Goal: Transaction & Acquisition: Purchase product/service

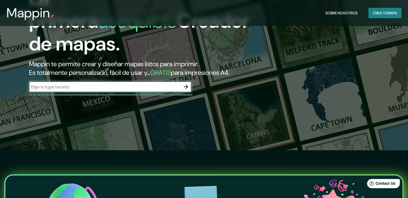
scroll to position [54, 0]
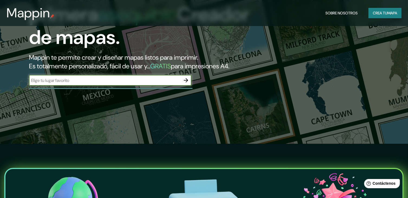
click at [179, 83] on input "text" at bounding box center [105, 80] width 152 height 6
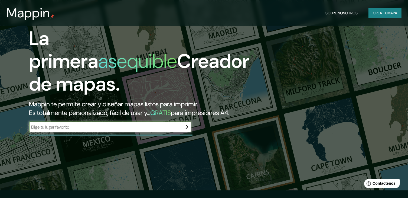
scroll to position [0, 0]
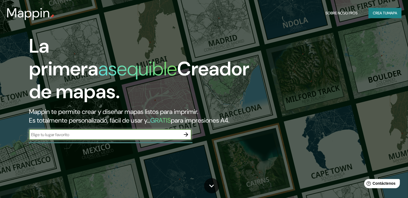
click at [134, 137] on input "text" at bounding box center [105, 134] width 152 height 6
type input "[GEOGRAPHIC_DATA]"
click at [186, 137] on icon "button" at bounding box center [186, 134] width 6 height 6
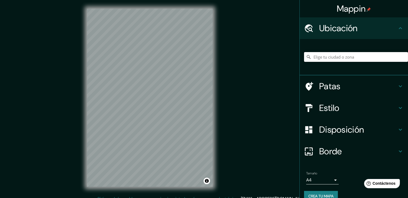
click at [355, 55] on input "Elige tu ciudad o zona" at bounding box center [356, 57] width 104 height 10
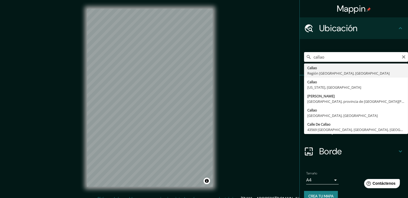
type input "[GEOGRAPHIC_DATA], [GEOGRAPHIC_DATA], [GEOGRAPHIC_DATA]"
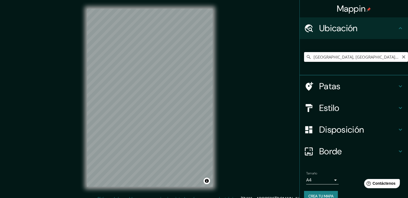
click at [371, 55] on input "[GEOGRAPHIC_DATA], [GEOGRAPHIC_DATA], [GEOGRAPHIC_DATA]" at bounding box center [356, 57] width 104 height 10
click at [341, 109] on h4 "Estilo" at bounding box center [358, 107] width 78 height 11
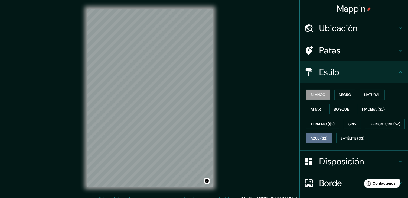
click at [327, 137] on font "Azul ($2)" at bounding box center [318, 138] width 17 height 5
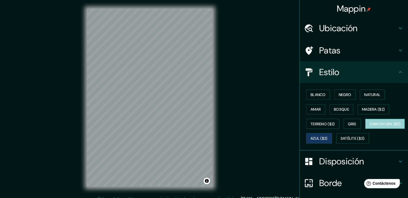
click at [369, 127] on font "Caricatura ($2)" at bounding box center [384, 123] width 31 height 7
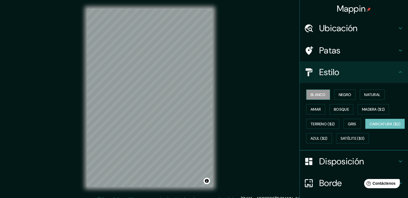
click at [319, 94] on font "Blanco" at bounding box center [317, 94] width 15 height 5
click at [346, 93] on font "Negro" at bounding box center [345, 94] width 13 height 5
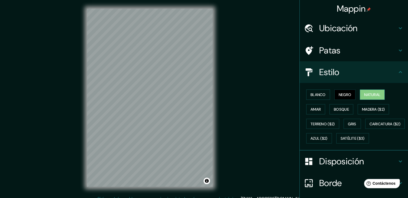
click at [364, 93] on font "Natural" at bounding box center [372, 94] width 16 height 5
click at [312, 107] on font "Amar" at bounding box center [315, 109] width 10 height 5
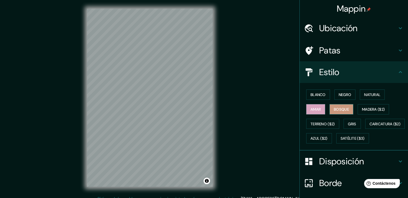
click at [334, 110] on font "Bosque" at bounding box center [341, 109] width 15 height 5
click at [365, 108] on font "Madera ($2)" at bounding box center [373, 109] width 23 height 5
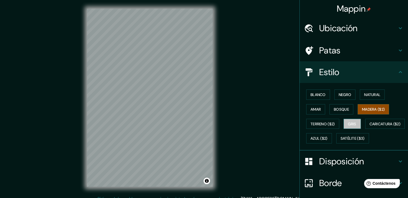
click at [345, 123] on button "Gris" at bounding box center [351, 124] width 17 height 10
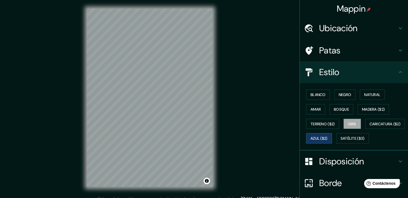
click at [327, 136] on font "Azul ($2)" at bounding box center [318, 138] width 17 height 5
click at [356, 52] on h4 "Patas" at bounding box center [358, 50] width 78 height 11
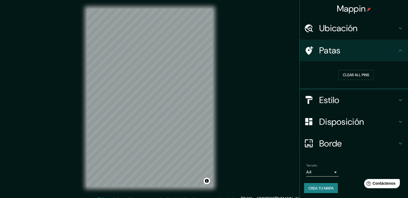
click at [356, 54] on h4 "Patas" at bounding box center [358, 50] width 78 height 11
click at [362, 30] on h4 "Ubicación" at bounding box center [358, 28] width 78 height 11
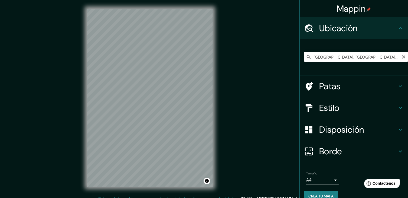
click at [362, 58] on input "[GEOGRAPHIC_DATA], [GEOGRAPHIC_DATA], [GEOGRAPHIC_DATA]" at bounding box center [356, 57] width 104 height 10
drag, startPoint x: 364, startPoint y: 53, endPoint x: 303, endPoint y: 60, distance: 61.5
click at [304, 60] on input "[GEOGRAPHIC_DATA], [GEOGRAPHIC_DATA], [GEOGRAPHIC_DATA]" at bounding box center [356, 57] width 104 height 10
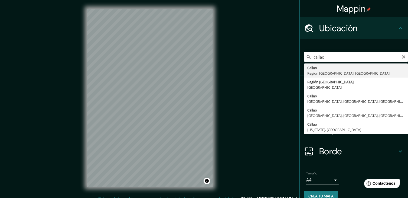
type input "[GEOGRAPHIC_DATA], [GEOGRAPHIC_DATA], [GEOGRAPHIC_DATA]"
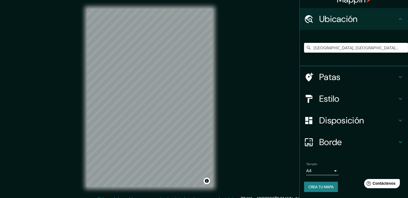
scroll to position [9, 0]
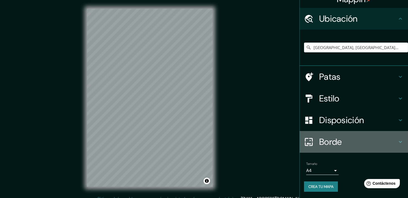
click at [337, 143] on font "Borde" at bounding box center [330, 141] width 23 height 11
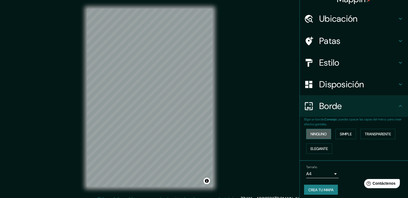
click at [322, 136] on font "Ninguno" at bounding box center [318, 133] width 16 height 7
click at [339, 138] on button "Simple" at bounding box center [345, 134] width 21 height 10
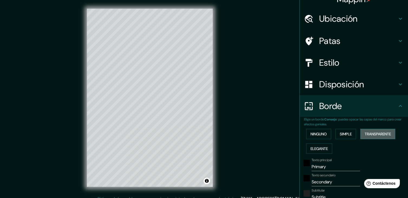
click at [374, 132] on font "Transparente" at bounding box center [378, 133] width 26 height 5
click at [319, 151] on button "Elegante" at bounding box center [319, 148] width 26 height 10
click at [322, 132] on font "Ninguno" at bounding box center [318, 133] width 16 height 5
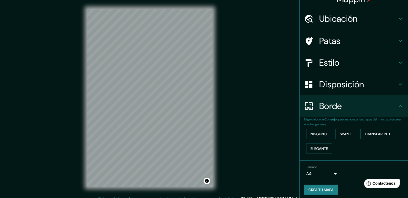
scroll to position [12, 0]
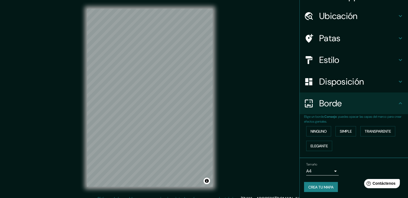
click at [324, 169] on body "Mappin Ubicación Callao, [GEOGRAPHIC_DATA], [GEOGRAPHIC_DATA] Patas Estilo Disp…" at bounding box center [204, 99] width 408 height 198
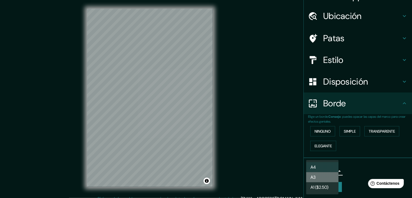
click at [324, 178] on li "A3" at bounding box center [322, 177] width 32 height 10
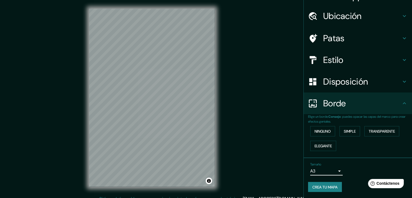
click at [319, 169] on body "Mappin Ubicación Callao, [GEOGRAPHIC_DATA], [GEOGRAPHIC_DATA] Patas Estilo Disp…" at bounding box center [206, 99] width 412 height 198
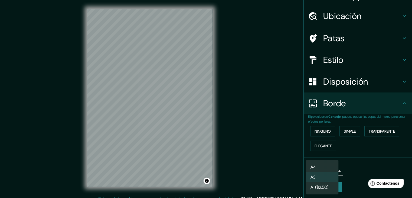
click at [323, 165] on li "A4" at bounding box center [322, 167] width 32 height 10
type input "single"
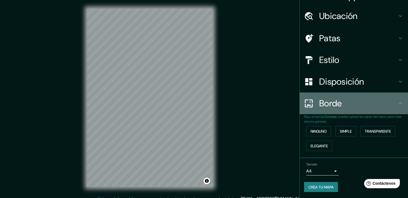
click at [370, 98] on h4 "Borde" at bounding box center [358, 103] width 78 height 11
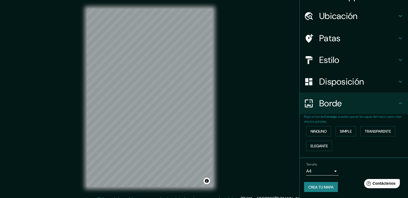
click at [373, 85] on h4 "Disposición" at bounding box center [358, 81] width 78 height 11
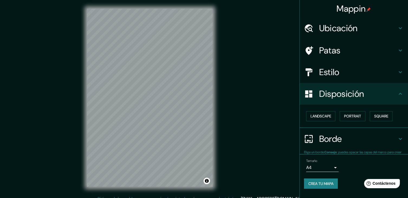
scroll to position [0, 0]
click at [362, 75] on h4 "Estilo" at bounding box center [358, 72] width 78 height 11
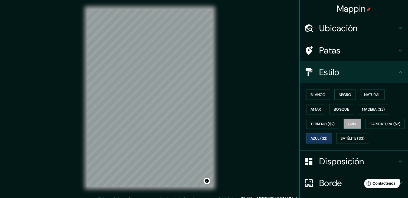
click at [349, 127] on button "Gris" at bounding box center [351, 124] width 17 height 10
click at [367, 106] on font "Madera ($2)" at bounding box center [373, 109] width 23 height 7
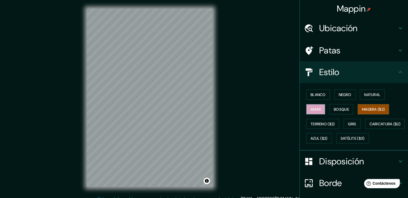
click at [311, 110] on font "Amar" at bounding box center [315, 109] width 10 height 5
click at [319, 96] on font "Blanco" at bounding box center [317, 94] width 15 height 5
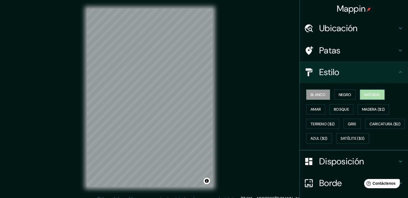
click at [370, 94] on font "Natural" at bounding box center [372, 94] width 16 height 5
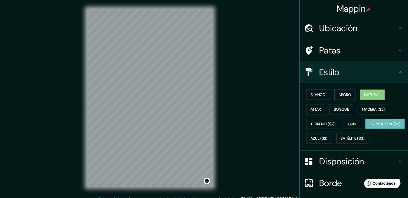
click at [369, 126] on font "Caricatura ($2)" at bounding box center [384, 123] width 31 height 5
click at [340, 141] on font "Satélite ($3)" at bounding box center [352, 138] width 24 height 5
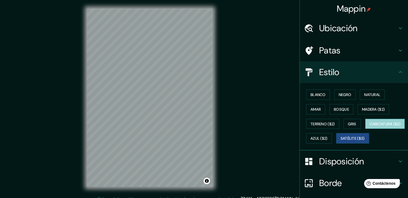
click at [369, 127] on font "Caricatura ($2)" at bounding box center [384, 123] width 31 height 7
click at [329, 32] on font "Ubicación" at bounding box center [338, 27] width 38 height 11
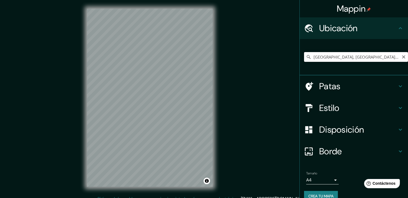
click at [338, 59] on input "[GEOGRAPHIC_DATA], [GEOGRAPHIC_DATA], [GEOGRAPHIC_DATA]" at bounding box center [356, 57] width 104 height 10
click at [377, 58] on input "[GEOGRAPHIC_DATA], [GEOGRAPHIC_DATA], [GEOGRAPHIC_DATA]" at bounding box center [356, 57] width 104 height 10
drag, startPoint x: 350, startPoint y: 58, endPoint x: 308, endPoint y: 59, distance: 42.0
click at [308, 59] on input "[GEOGRAPHIC_DATA], [GEOGRAPHIC_DATA], [GEOGRAPHIC_DATA]" at bounding box center [356, 57] width 104 height 10
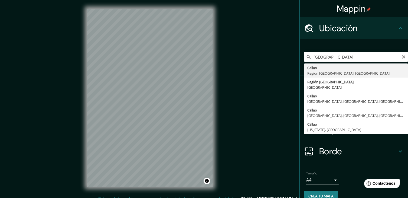
type input "[GEOGRAPHIC_DATA], [GEOGRAPHIC_DATA], [GEOGRAPHIC_DATA]"
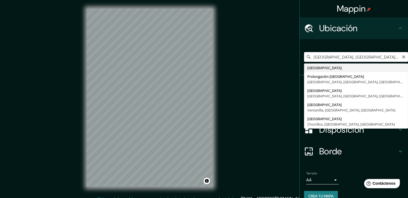
drag, startPoint x: 370, startPoint y: 60, endPoint x: 278, endPoint y: 62, distance: 91.5
click at [278, 62] on div "Mappin Ubicación [GEOGRAPHIC_DATA], [GEOGRAPHIC_DATA], [GEOGRAPHIC_DATA] [GEOGR…" at bounding box center [204, 102] width 408 height 204
type input "[GEOGRAPHIC_DATA]"
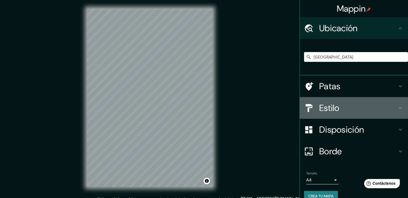
click at [337, 111] on h4 "Estilo" at bounding box center [358, 107] width 78 height 11
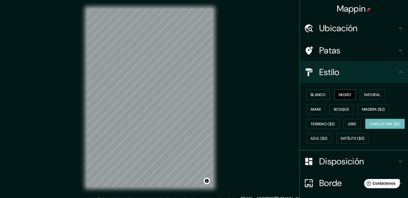
click at [339, 95] on font "Negro" at bounding box center [345, 94] width 13 height 5
click at [327, 136] on font "Azul ($2)" at bounding box center [318, 138] width 17 height 5
click at [369, 126] on font "Caricatura ($2)" at bounding box center [384, 123] width 31 height 5
click at [327, 134] on font "Azul ($2)" at bounding box center [318, 137] width 17 height 7
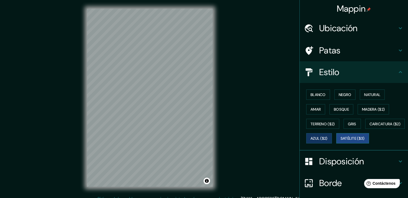
click at [340, 141] on font "Satélite ($3)" at bounding box center [352, 138] width 24 height 5
click at [327, 136] on font "Azul ($2)" at bounding box center [318, 138] width 17 height 5
click at [311, 95] on font "Blanco" at bounding box center [317, 94] width 15 height 5
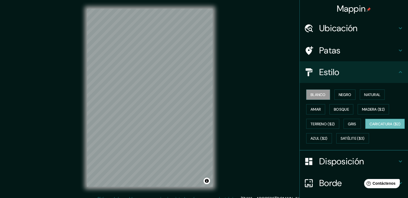
click at [365, 129] on button "Caricatura ($2)" at bounding box center [385, 124] width 40 height 10
click at [327, 137] on font "Azul ($2)" at bounding box center [318, 138] width 17 height 5
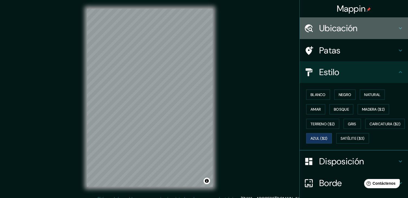
click at [355, 25] on h4 "Ubicación" at bounding box center [358, 28] width 78 height 11
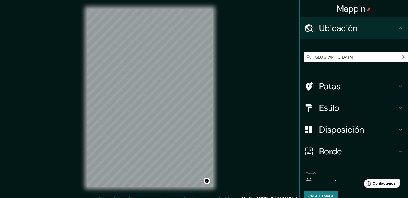
click at [327, 58] on input "[GEOGRAPHIC_DATA]" at bounding box center [356, 57] width 104 height 10
click at [399, 60] on input "[GEOGRAPHIC_DATA]" at bounding box center [356, 57] width 104 height 10
click at [401, 55] on icon "Claro" at bounding box center [403, 57] width 4 height 4
click at [358, 59] on input "Elige tu ciudad o zona" at bounding box center [356, 57] width 104 height 10
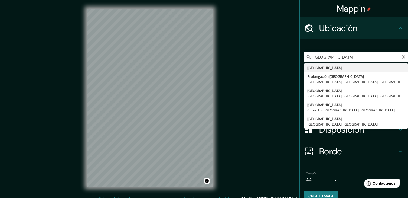
type input "[GEOGRAPHIC_DATA]"
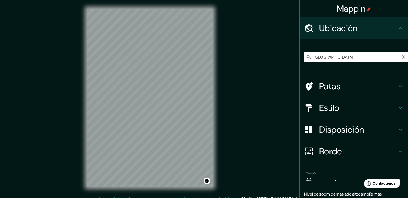
click at [324, 58] on input "[GEOGRAPHIC_DATA]" at bounding box center [356, 57] width 104 height 10
click at [401, 57] on icon "Claro" at bounding box center [403, 57] width 4 height 4
click at [346, 56] on input "Elige tu ciudad o zona" at bounding box center [356, 57] width 104 height 10
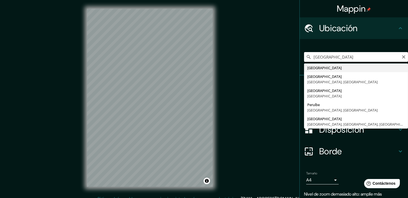
type input "[GEOGRAPHIC_DATA]"
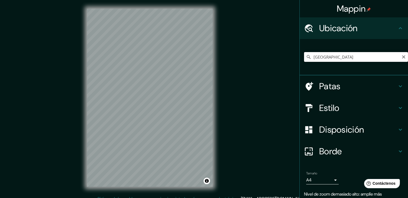
click at [326, 57] on input "[GEOGRAPHIC_DATA]" at bounding box center [356, 57] width 104 height 10
drag, startPoint x: 387, startPoint y: 52, endPoint x: 393, endPoint y: 54, distance: 5.6
click at [389, 53] on input "[GEOGRAPHIC_DATA]" at bounding box center [356, 57] width 104 height 10
click at [401, 54] on button "Claro" at bounding box center [403, 56] width 4 height 5
click at [385, 59] on input "Elige tu ciudad o zona" at bounding box center [356, 57] width 104 height 10
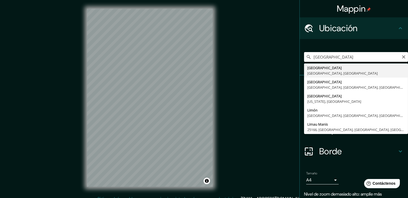
type input "[GEOGRAPHIC_DATA], [GEOGRAPHIC_DATA], [GEOGRAPHIC_DATA]"
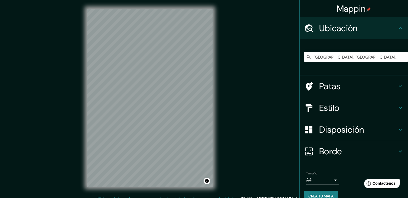
click at [337, 112] on h4 "Estilo" at bounding box center [358, 107] width 78 height 11
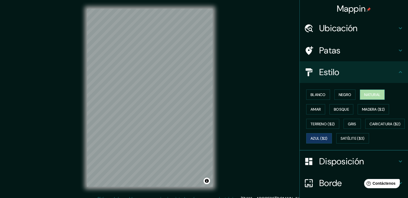
click at [367, 96] on font "Natural" at bounding box center [372, 94] width 16 height 5
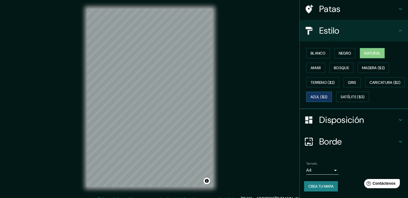
scroll to position [55, 0]
click at [317, 184] on font "Crea tu mapa" at bounding box center [320, 185] width 25 height 5
click at [323, 187] on font "Crea tu mapa" at bounding box center [320, 185] width 25 height 5
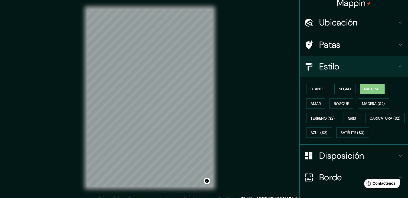
scroll to position [0, 0]
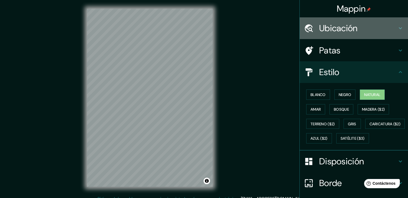
click at [369, 29] on h4 "Ubicación" at bounding box center [358, 28] width 78 height 11
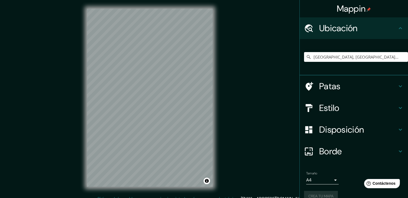
click at [368, 27] on h4 "Ubicación" at bounding box center [358, 28] width 78 height 11
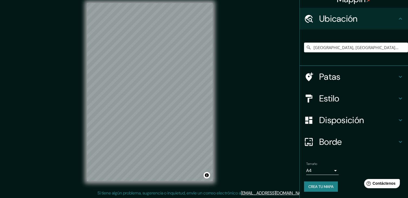
scroll to position [6, 0]
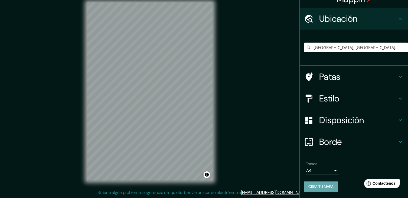
click at [316, 190] on button "Crea tu mapa" at bounding box center [321, 186] width 34 height 10
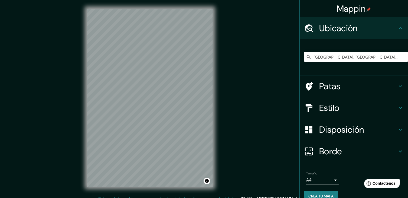
scroll to position [0, 0]
click at [397, 85] on icon at bounding box center [400, 86] width 6 height 6
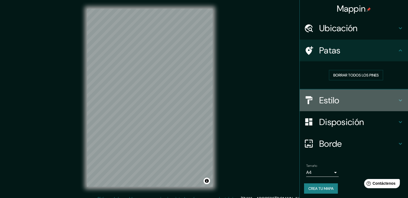
click at [397, 101] on icon at bounding box center [400, 100] width 6 height 6
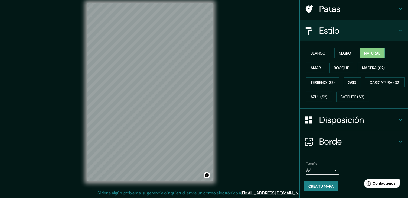
scroll to position [6, 0]
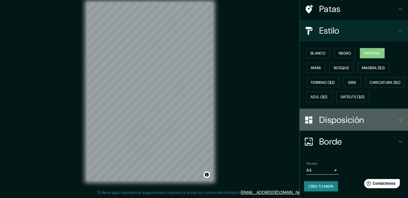
click at [373, 116] on h4 "Disposición" at bounding box center [358, 119] width 78 height 11
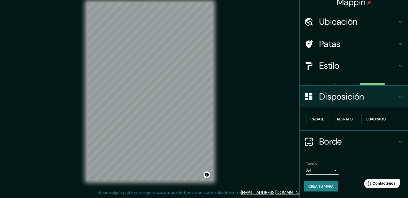
scroll to position [0, 0]
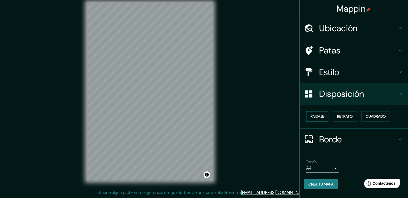
click at [320, 116] on font "Paisaje" at bounding box center [317, 116] width 14 height 5
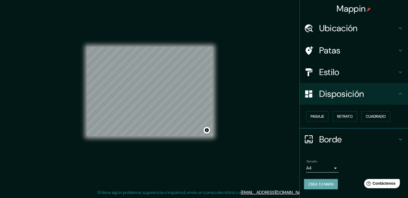
click at [316, 184] on font "Crea tu mapa" at bounding box center [320, 183] width 25 height 5
click at [355, 132] on div "Borde" at bounding box center [354, 139] width 108 height 22
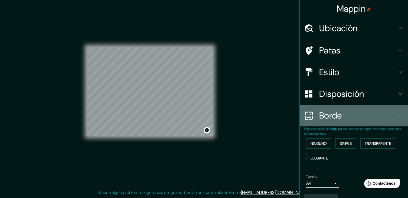
click at [390, 114] on h4 "Borde" at bounding box center [358, 115] width 78 height 11
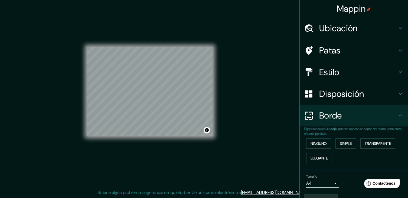
scroll to position [12, 0]
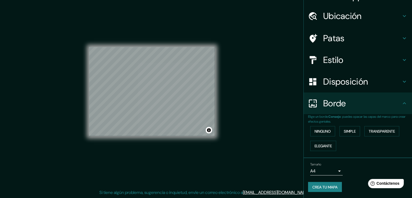
click at [309, 168] on body "Mappin Ubicación [GEOGRAPHIC_DATA], [GEOGRAPHIC_DATA], [GEOGRAPHIC_DATA] Patas …" at bounding box center [206, 93] width 412 height 198
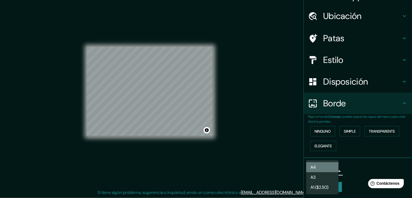
click at [309, 168] on li "A4" at bounding box center [322, 167] width 32 height 10
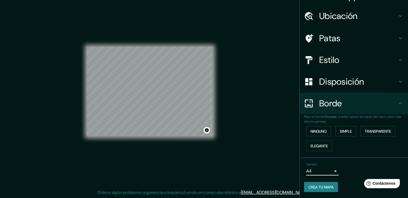
click at [323, 185] on font "Crea tu mapa" at bounding box center [320, 186] width 25 height 5
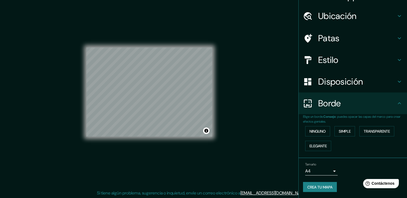
scroll to position [6, 0]
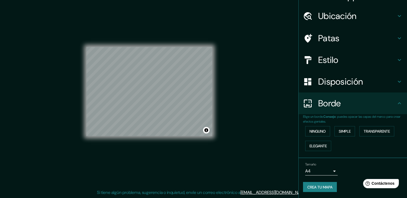
click at [322, 183] on font "Crea tu mapa" at bounding box center [319, 186] width 25 height 7
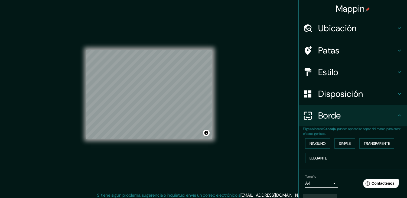
scroll to position [0, 0]
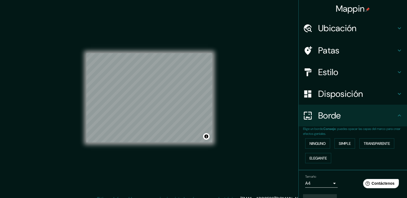
click at [345, 5] on font "Mappin" at bounding box center [350, 8] width 29 height 11
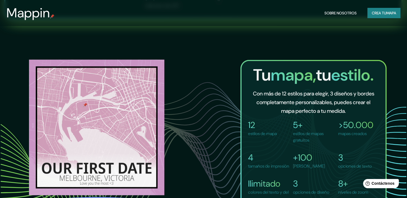
scroll to position [433, 0]
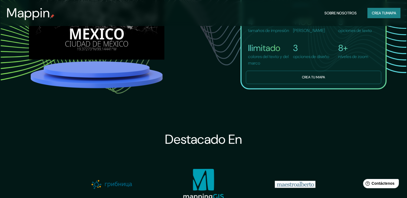
click at [313, 76] on button "Crea tu mapa" at bounding box center [313, 77] width 135 height 13
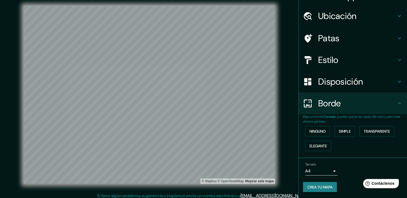
scroll to position [6, 0]
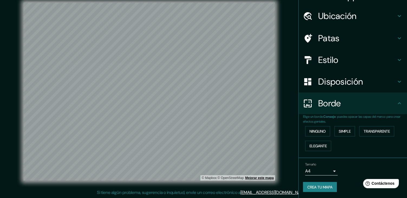
click at [249, 176] on font "Mejorar este mapa" at bounding box center [259, 178] width 28 height 4
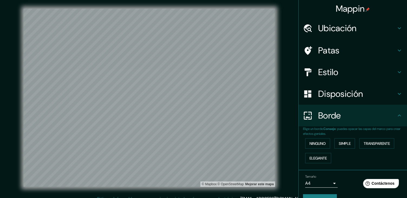
scroll to position [0, 0]
click at [332, 25] on font "Ubicación" at bounding box center [337, 27] width 38 height 11
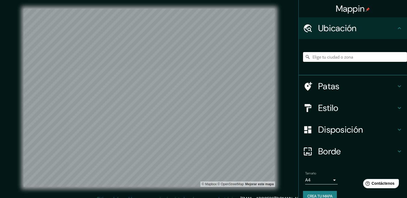
click at [328, 58] on input "Elige tu ciudad o zona" at bounding box center [355, 57] width 104 height 10
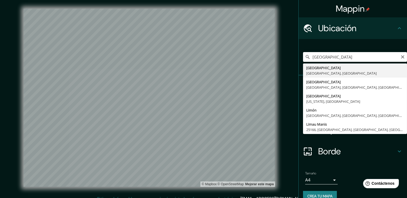
type input "[GEOGRAPHIC_DATA], [GEOGRAPHIC_DATA], [GEOGRAPHIC_DATA]"
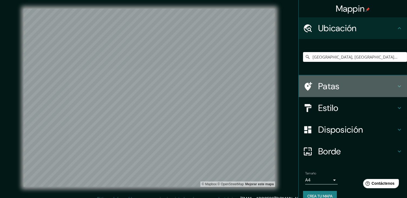
click at [360, 86] on h4 "Patas" at bounding box center [357, 86] width 78 height 11
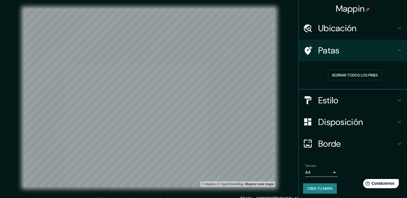
click at [340, 105] on h4 "Estilo" at bounding box center [357, 100] width 78 height 11
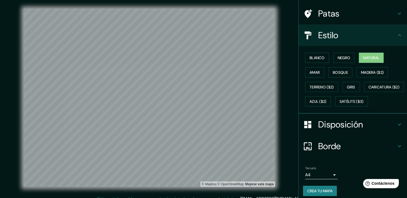
scroll to position [54, 0]
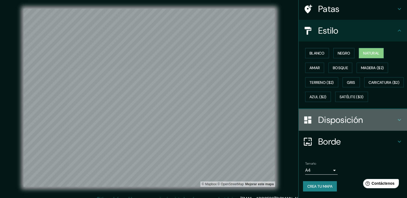
click at [347, 125] on font "Disposición" at bounding box center [340, 119] width 45 height 11
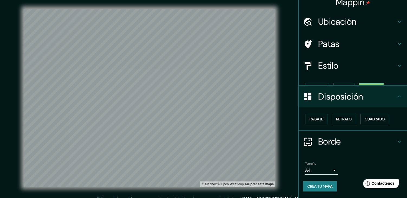
scroll to position [0, 0]
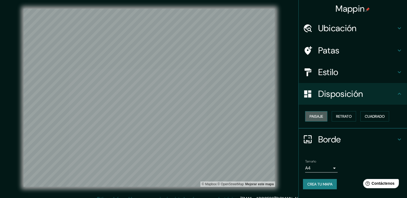
click at [320, 117] on font "Paisaje" at bounding box center [316, 116] width 14 height 5
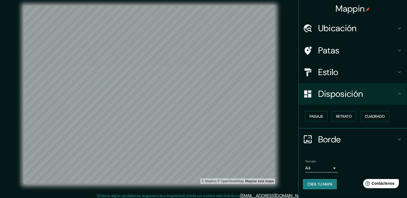
scroll to position [6, 0]
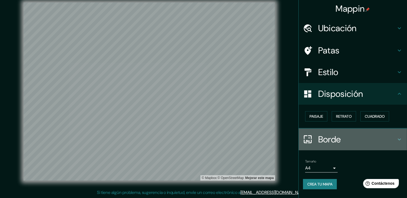
click at [327, 132] on div "Borde" at bounding box center [352, 139] width 108 height 22
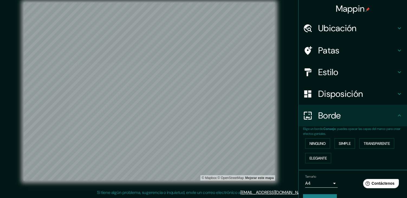
click at [328, 131] on font ": puedes opacar las capas del marco para crear efectos geniales." at bounding box center [351, 130] width 97 height 9
click at [316, 143] on font "Ninguno" at bounding box center [317, 143] width 16 height 5
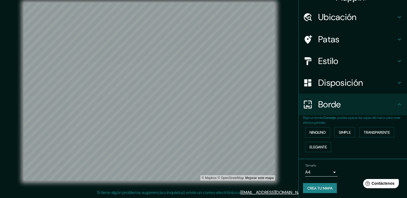
scroll to position [12, 0]
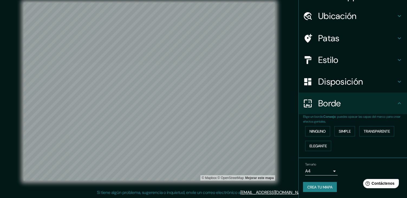
click at [315, 187] on font "Crea tu mapa" at bounding box center [319, 186] width 25 height 5
click at [318, 185] on font "Crea tu mapa" at bounding box center [319, 186] width 25 height 5
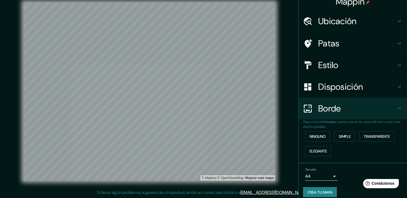
scroll to position [0, 0]
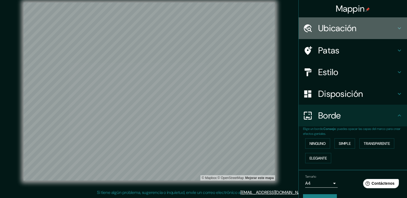
click at [336, 38] on div "Ubicación" at bounding box center [352, 28] width 108 height 22
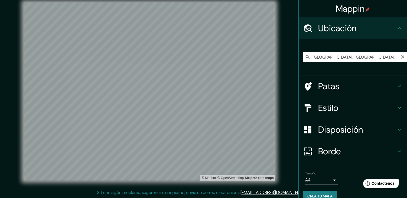
click at [368, 59] on input "[GEOGRAPHIC_DATA], [GEOGRAPHIC_DATA], [GEOGRAPHIC_DATA]" at bounding box center [355, 57] width 104 height 10
drag, startPoint x: 369, startPoint y: 59, endPoint x: 286, endPoint y: 60, distance: 83.1
click at [286, 60] on div "Mappin Ubicación [GEOGRAPHIC_DATA], [GEOGRAPHIC_DATA], [GEOGRAPHIC_DATA] Patas …" at bounding box center [203, 96] width 407 height 204
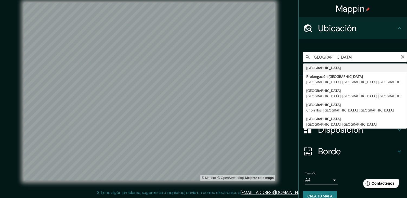
type input "[GEOGRAPHIC_DATA]"
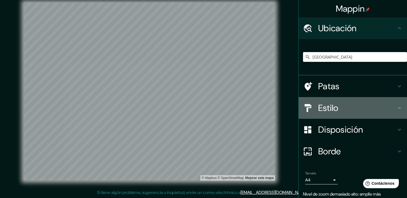
click at [349, 111] on h4 "Estilo" at bounding box center [357, 107] width 78 height 11
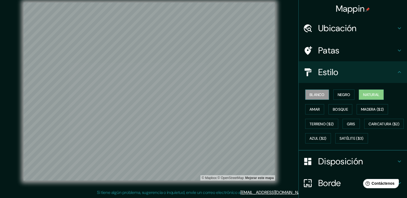
click at [317, 93] on font "Blanco" at bounding box center [316, 94] width 15 height 5
click at [333, 95] on button "Negro" at bounding box center [343, 94] width 21 height 10
click at [359, 95] on button "Natural" at bounding box center [371, 94] width 25 height 10
click at [310, 108] on font "Amar" at bounding box center [314, 109] width 10 height 5
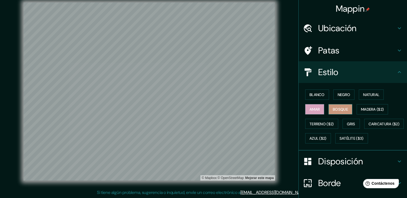
click at [328, 110] on button "Bosque" at bounding box center [340, 109] width 24 height 10
click at [348, 124] on font "Gris" at bounding box center [351, 123] width 8 height 5
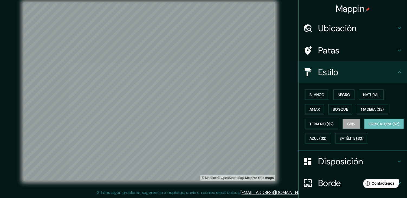
click at [368, 126] on font "Caricatura ($2)" at bounding box center [383, 123] width 31 height 5
click at [326, 139] on font "Azul ($2)" at bounding box center [317, 138] width 17 height 5
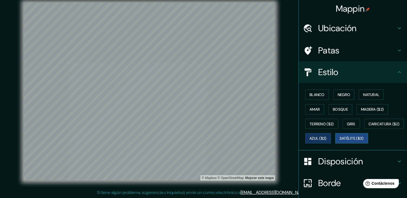
click at [339, 141] on font "Satélite ($3)" at bounding box center [351, 138] width 24 height 5
click at [314, 97] on font "Blanco" at bounding box center [316, 94] width 15 height 7
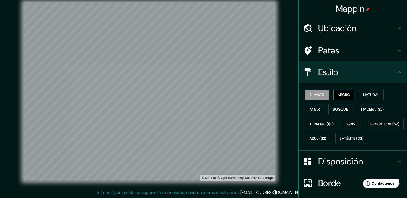
click at [340, 97] on font "Negro" at bounding box center [343, 94] width 13 height 5
click at [315, 94] on font "Blanco" at bounding box center [316, 94] width 15 height 5
click at [363, 95] on font "Natural" at bounding box center [371, 94] width 16 height 5
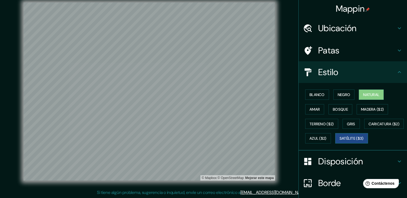
click at [335, 143] on button "Satélite ($3)" at bounding box center [351, 138] width 33 height 10
click at [326, 54] on font "Patas" at bounding box center [328, 50] width 21 height 11
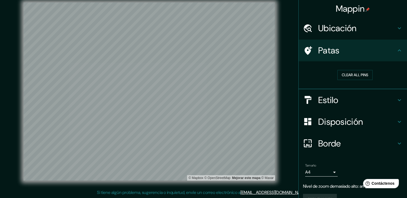
click at [343, 31] on font "Ubicación" at bounding box center [337, 27] width 38 height 11
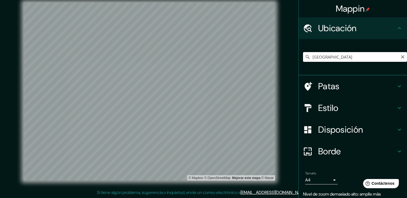
click at [333, 59] on input "[GEOGRAPHIC_DATA]" at bounding box center [355, 57] width 104 height 10
click at [401, 57] on icon "Claro" at bounding box center [402, 56] width 3 height 3
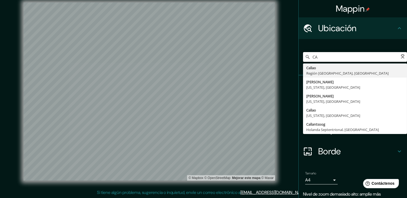
type input "C"
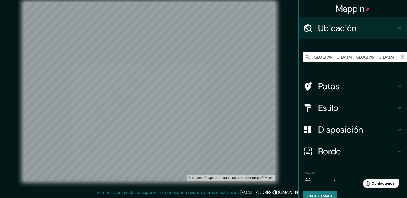
type input "[GEOGRAPHIC_DATA], [GEOGRAPHIC_DATA], [GEOGRAPHIC_DATA]"
click at [401, 58] on icon "Claro" at bounding box center [402, 56] width 3 height 3
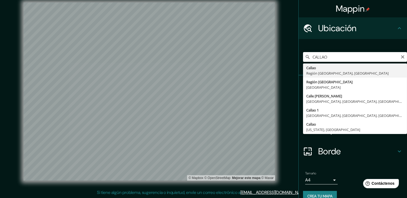
type input "[GEOGRAPHIC_DATA], [GEOGRAPHIC_DATA], [GEOGRAPHIC_DATA]"
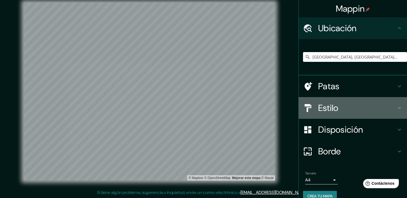
click at [325, 110] on font "Estilo" at bounding box center [328, 107] width 20 height 11
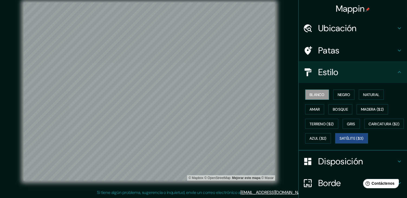
click at [321, 94] on button "Blanco" at bounding box center [317, 94] width 24 height 10
click at [337, 94] on font "Negro" at bounding box center [343, 94] width 13 height 5
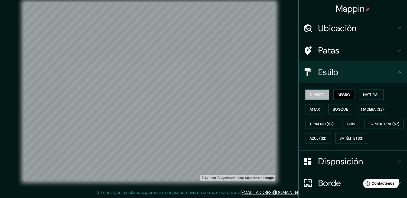
click at [321, 93] on font "Blanco" at bounding box center [316, 94] width 15 height 5
click at [329, 125] on font "Terreno ($2)" at bounding box center [321, 123] width 24 height 5
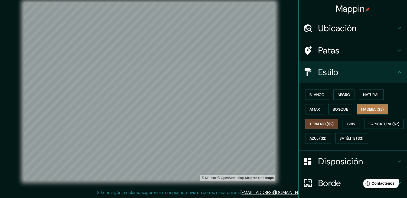
click at [361, 110] on font "Madera ($2)" at bounding box center [372, 109] width 23 height 5
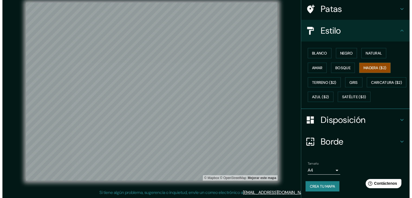
scroll to position [55, 0]
